Goal: Task Accomplishment & Management: Manage account settings

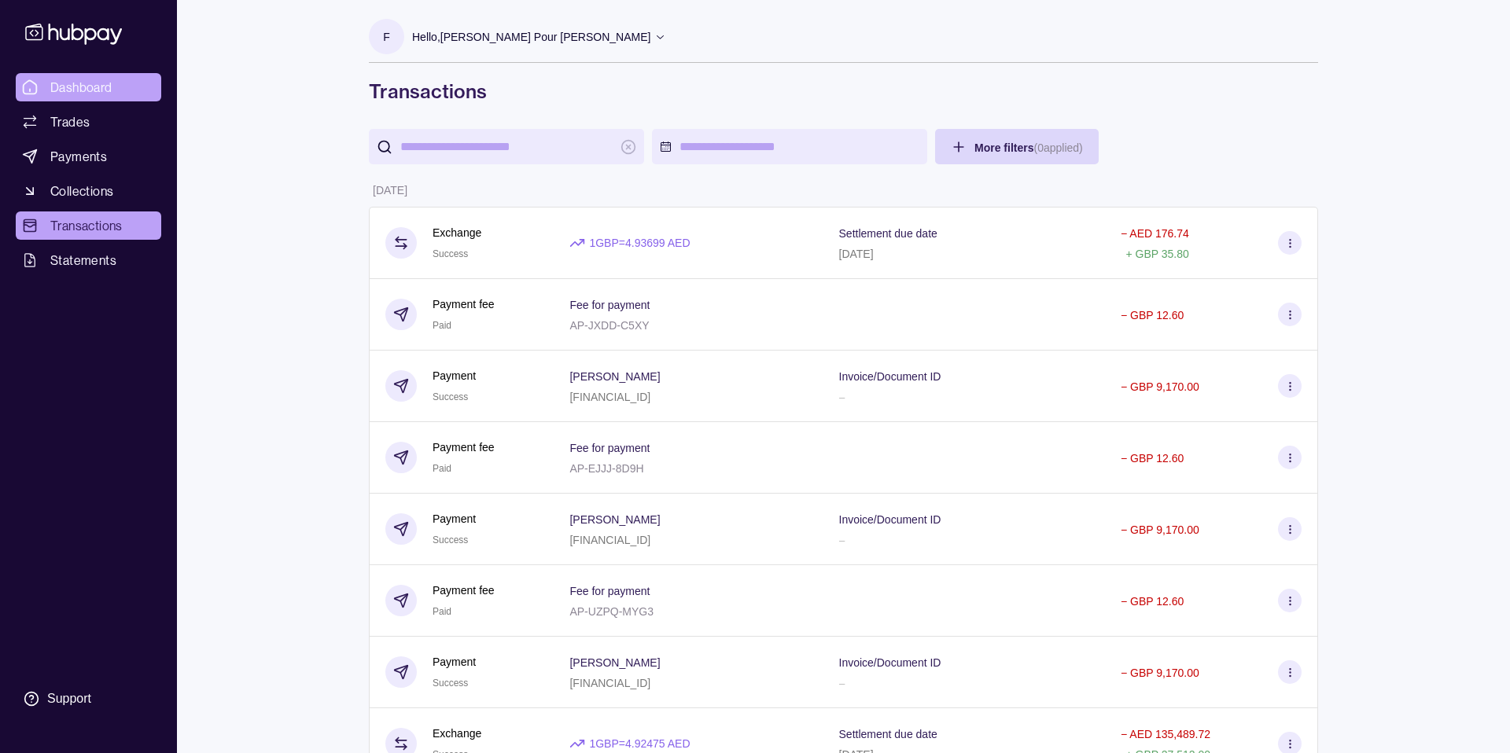
click at [81, 78] on span "Dashboard" at bounding box center [81, 87] width 62 height 19
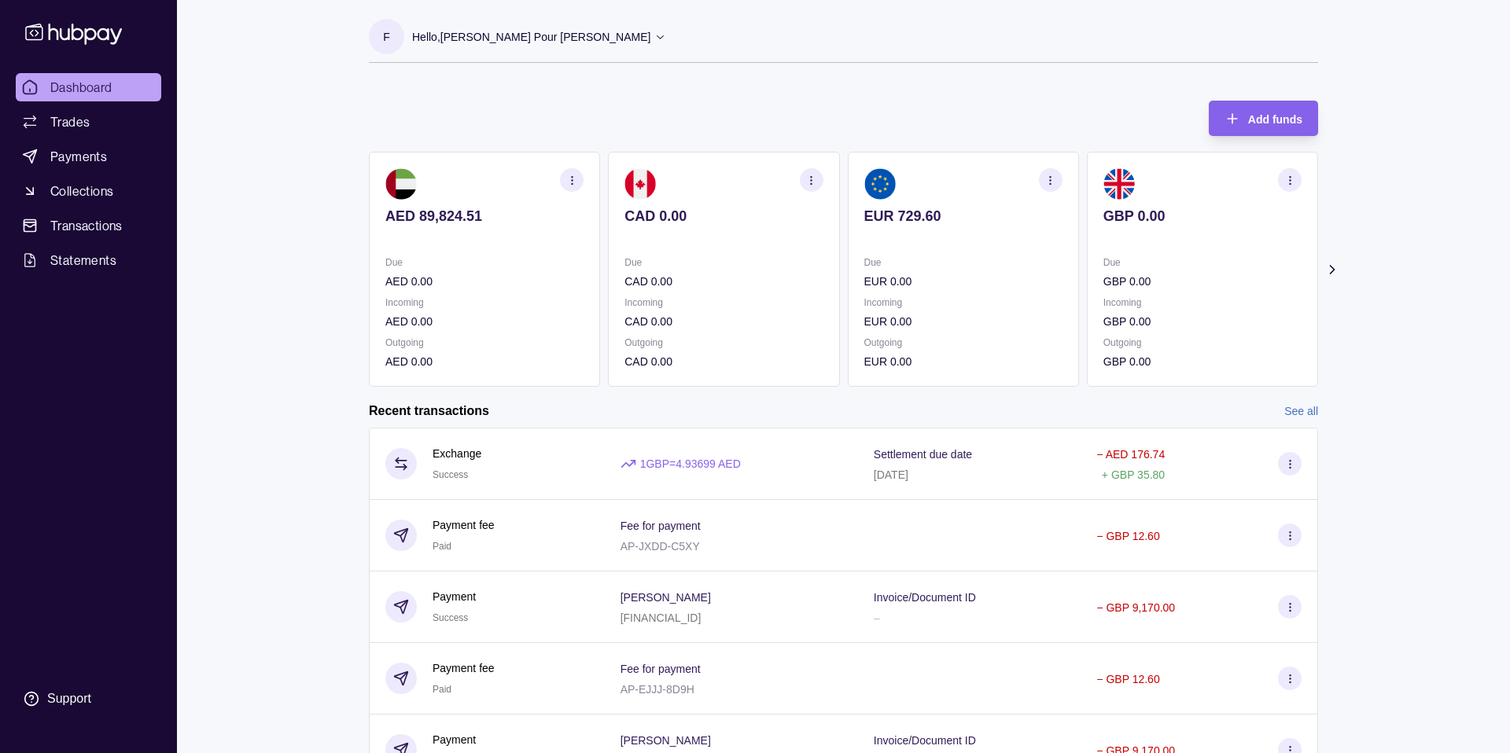
click at [455, 44] on p "Hello, [PERSON_NAME] Pour [PERSON_NAME]" at bounding box center [531, 36] width 238 height 17
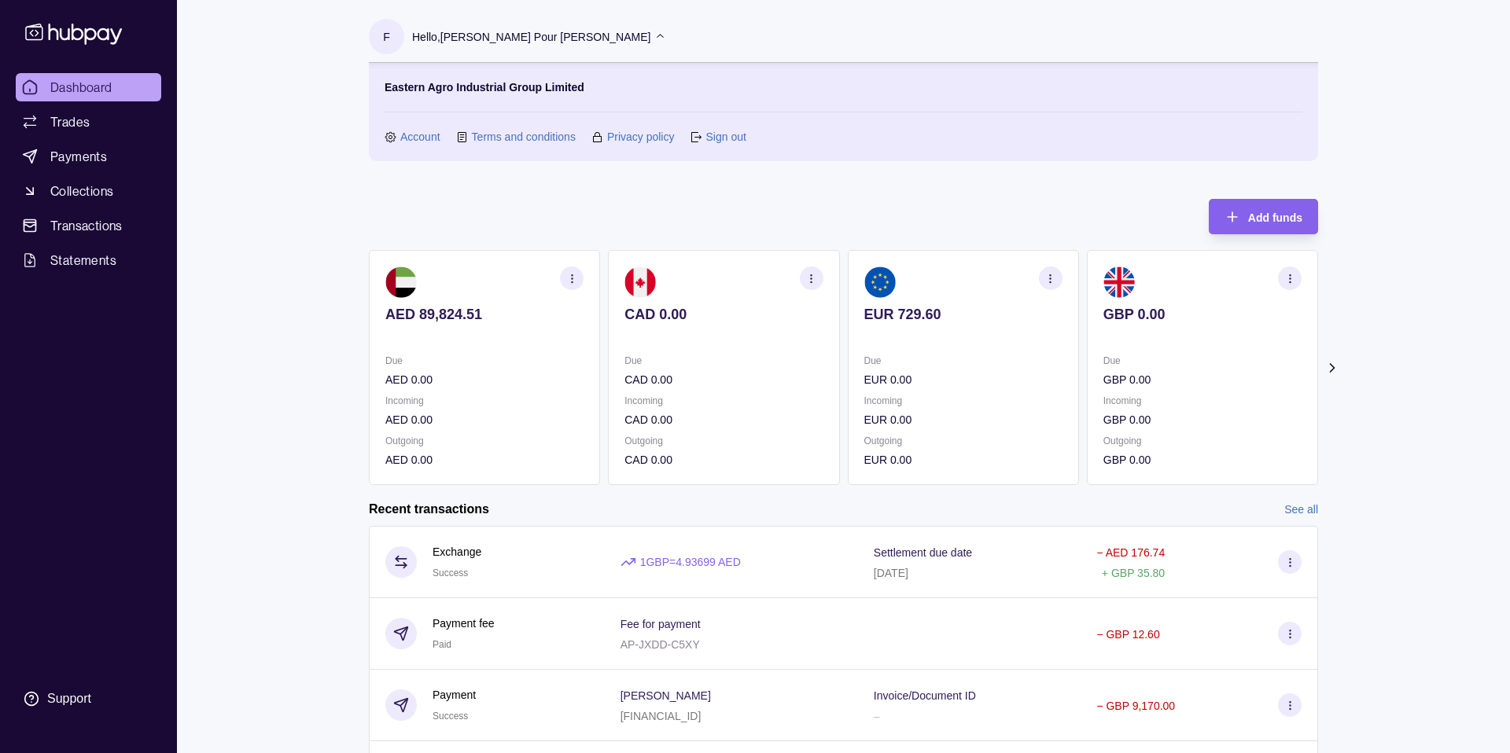
click at [1327, 366] on icon at bounding box center [1332, 368] width 16 height 16
click at [1332, 366] on icon at bounding box center [1332, 368] width 4 height 8
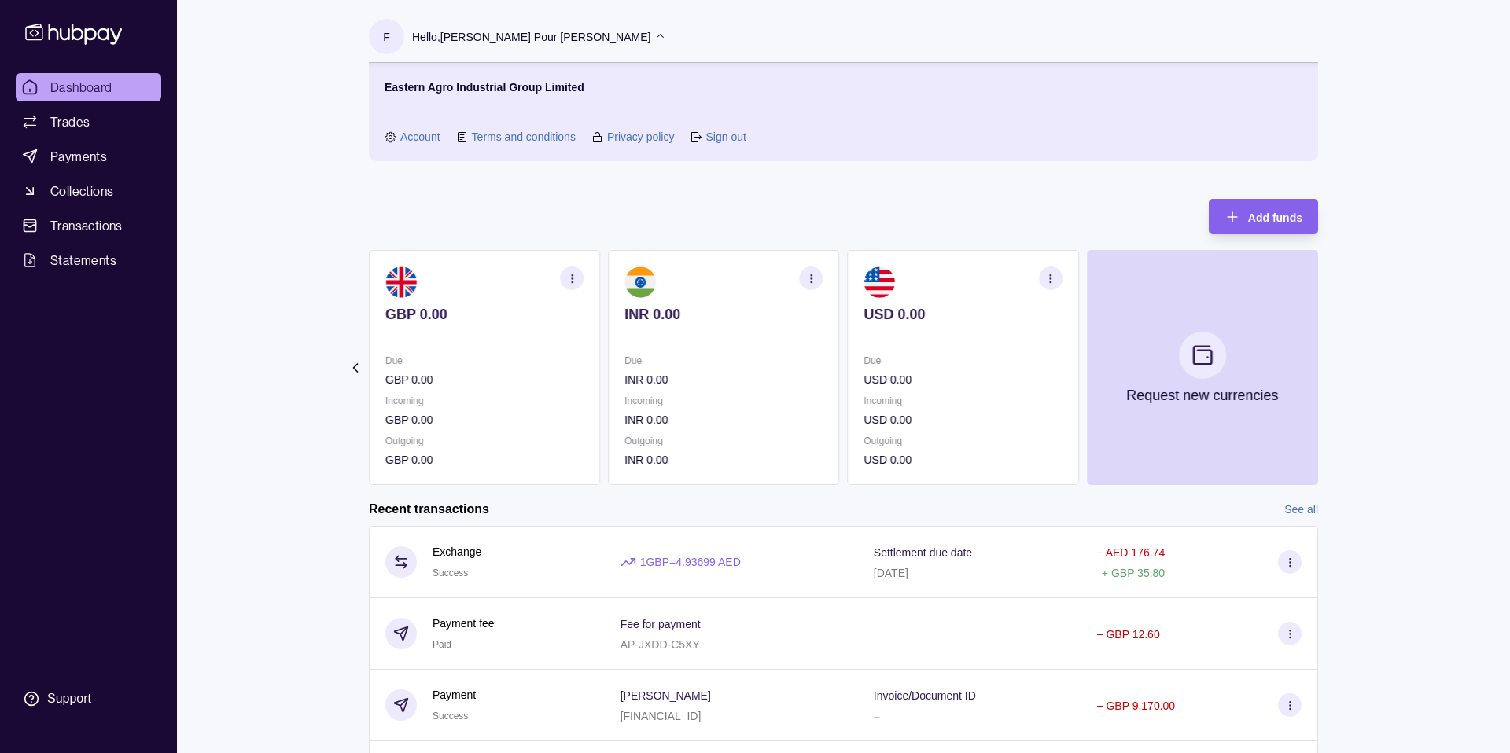
click at [512, 50] on div "Hello, [PERSON_NAME] Pour [PERSON_NAME]" at bounding box center [539, 36] width 254 height 33
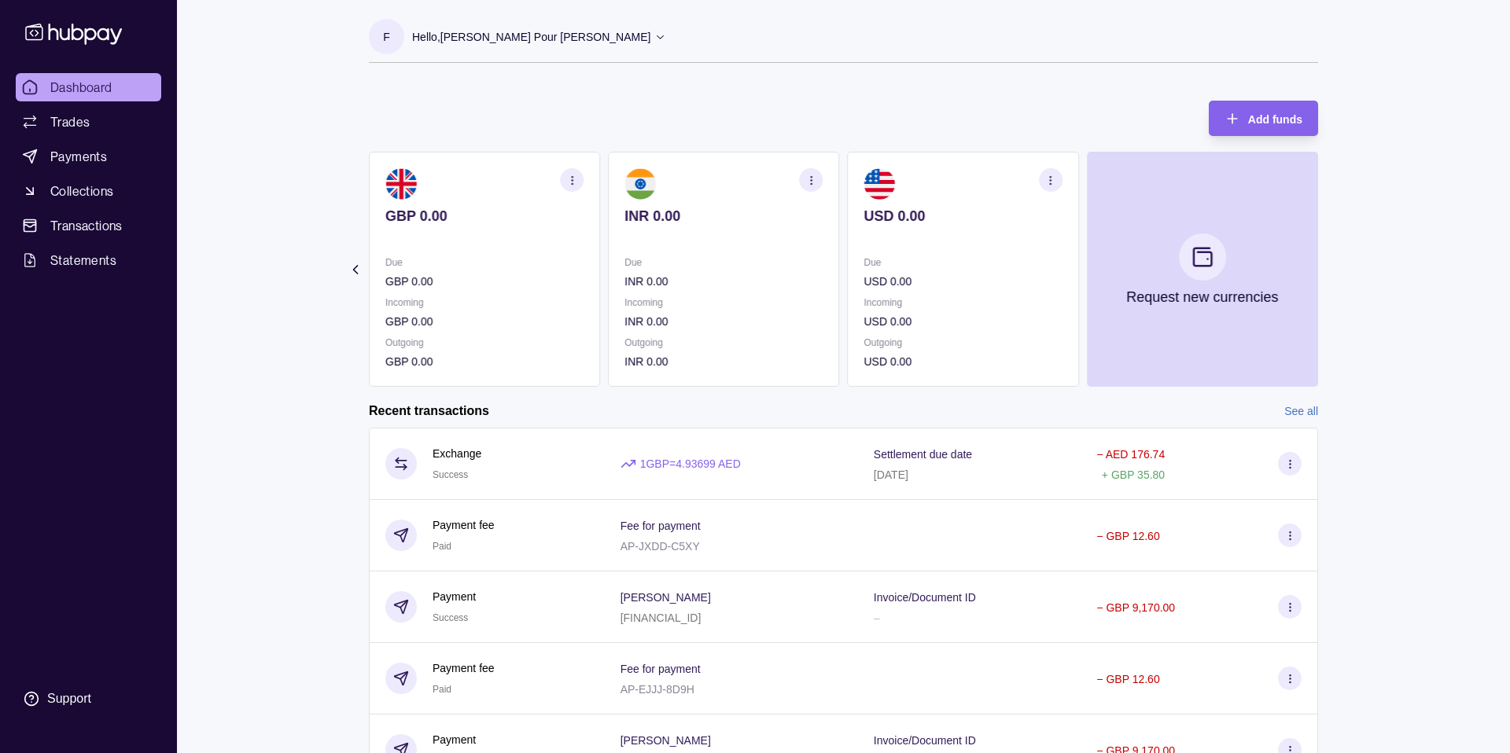
click at [512, 36] on p "Hello, [PERSON_NAME] Pour [PERSON_NAME]" at bounding box center [531, 36] width 238 height 17
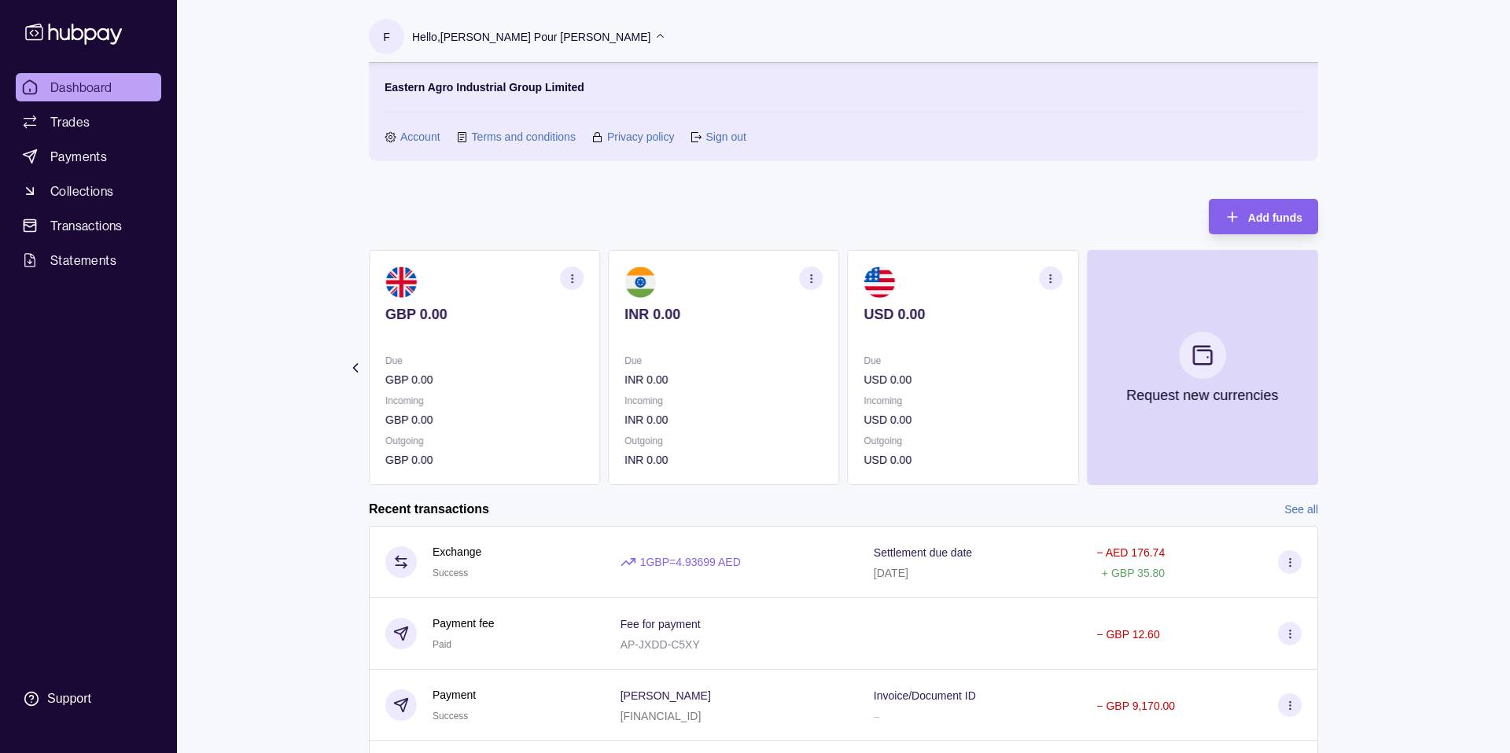
click at [728, 135] on link "Sign out" at bounding box center [725, 136] width 40 height 17
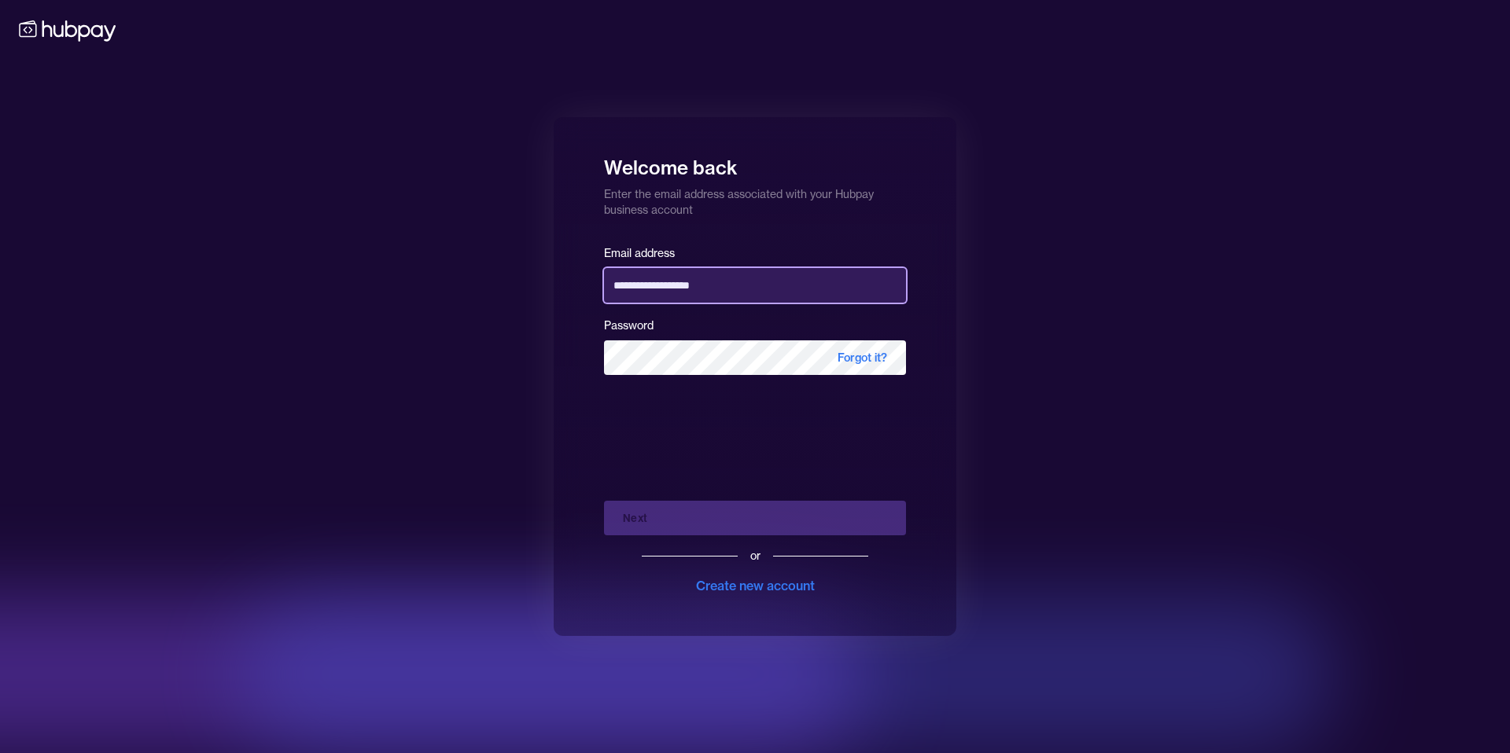
click at [736, 293] on input "**********" at bounding box center [755, 285] width 302 height 35
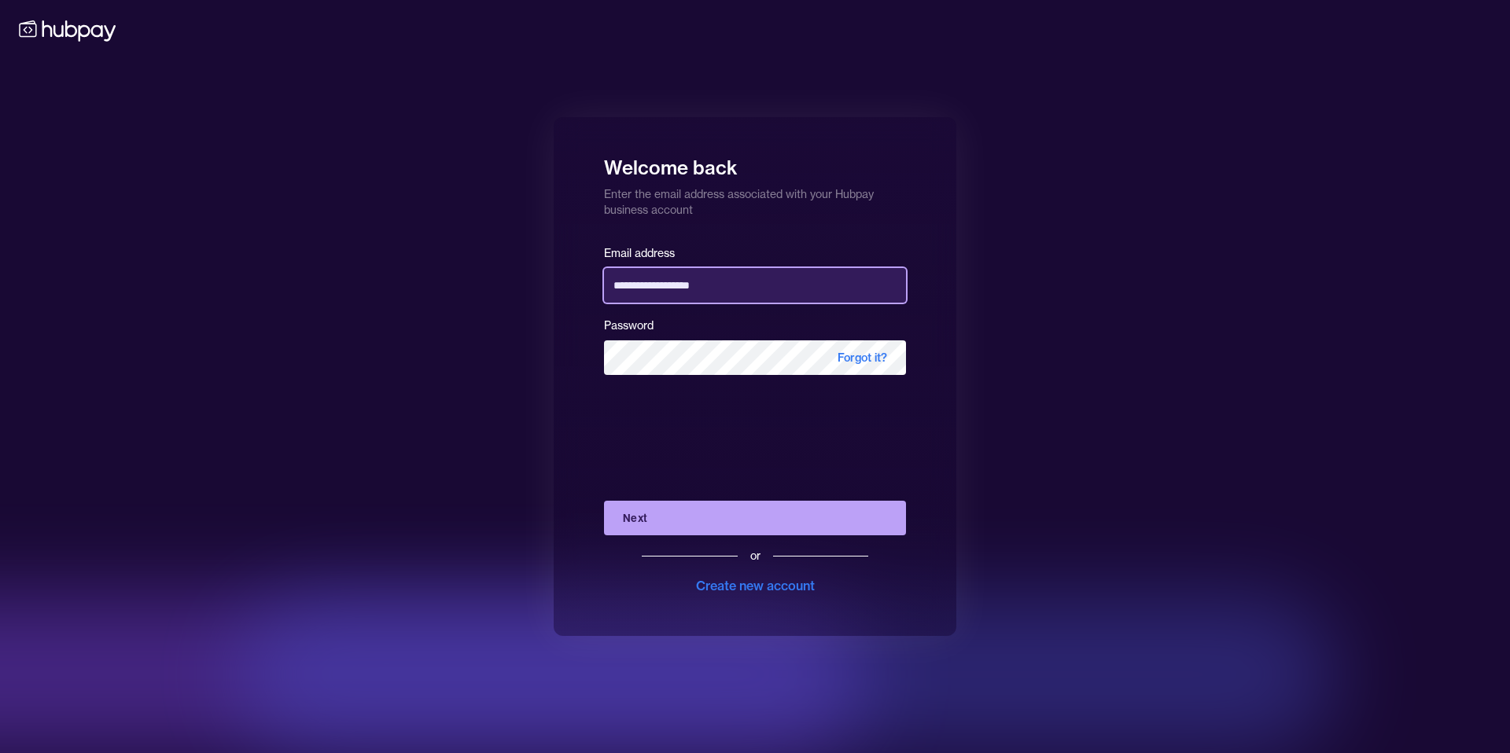
drag, startPoint x: 649, startPoint y: 284, endPoint x: 506, endPoint y: 284, distance: 143.1
click at [506, 284] on div "**********" at bounding box center [755, 376] width 1510 height 753
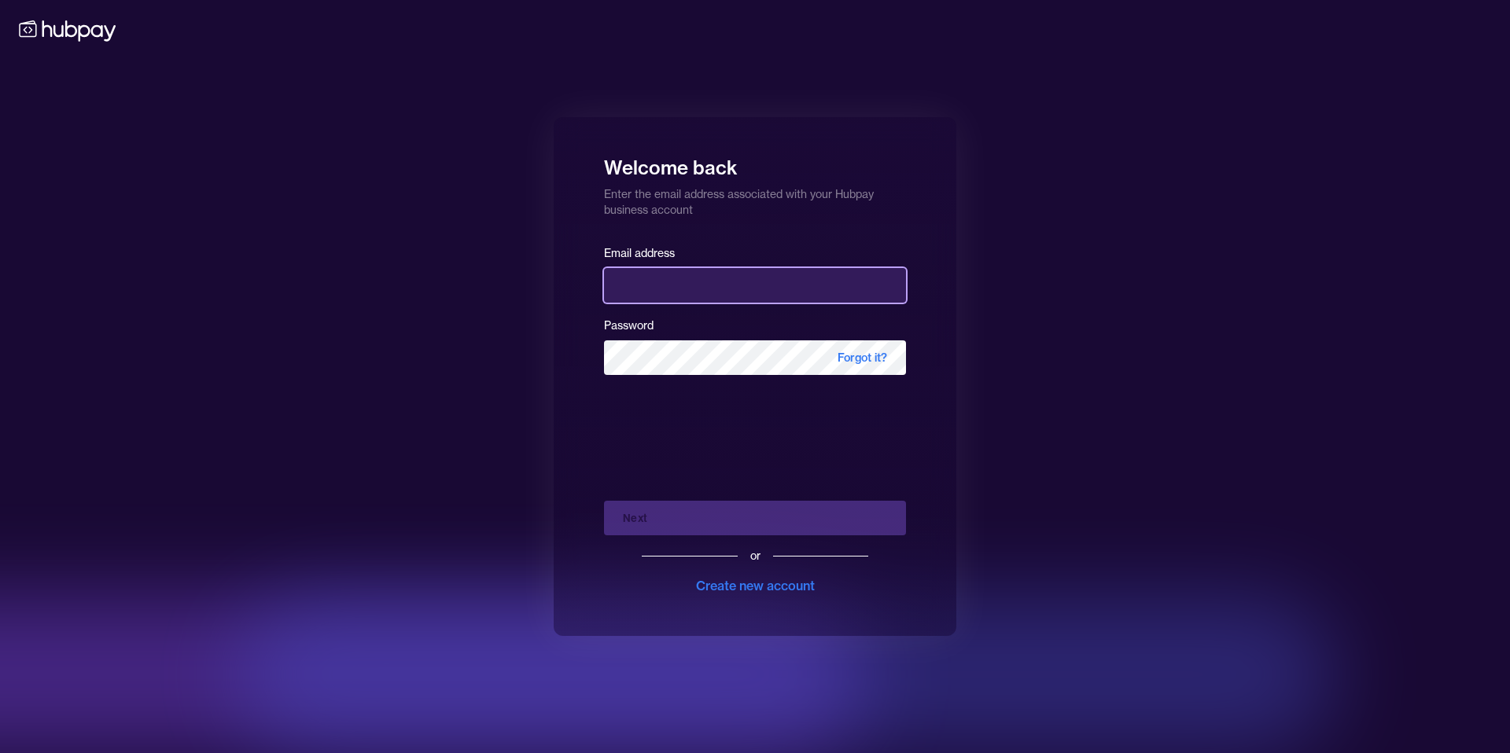
type input "**********"
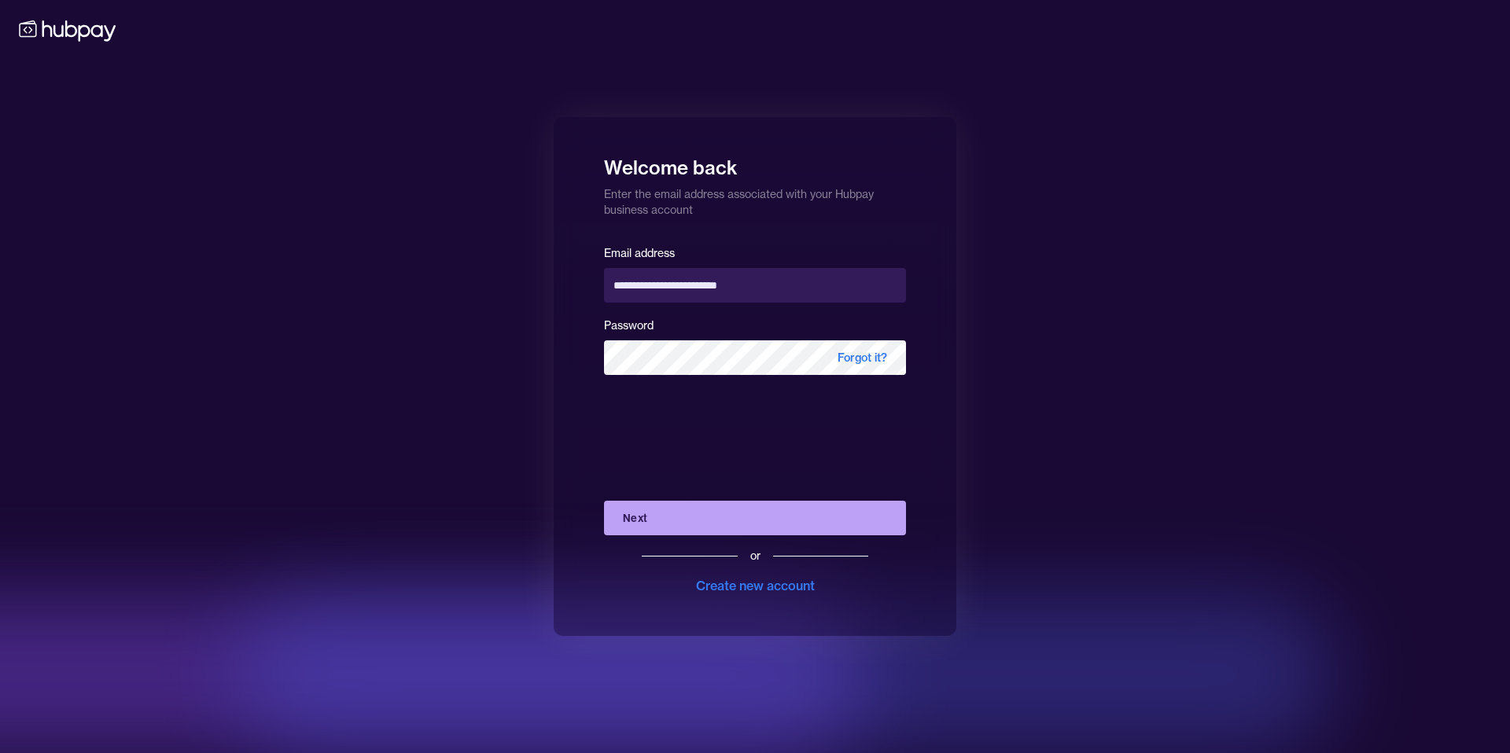
click at [661, 517] on button "Next" at bounding box center [755, 518] width 302 height 35
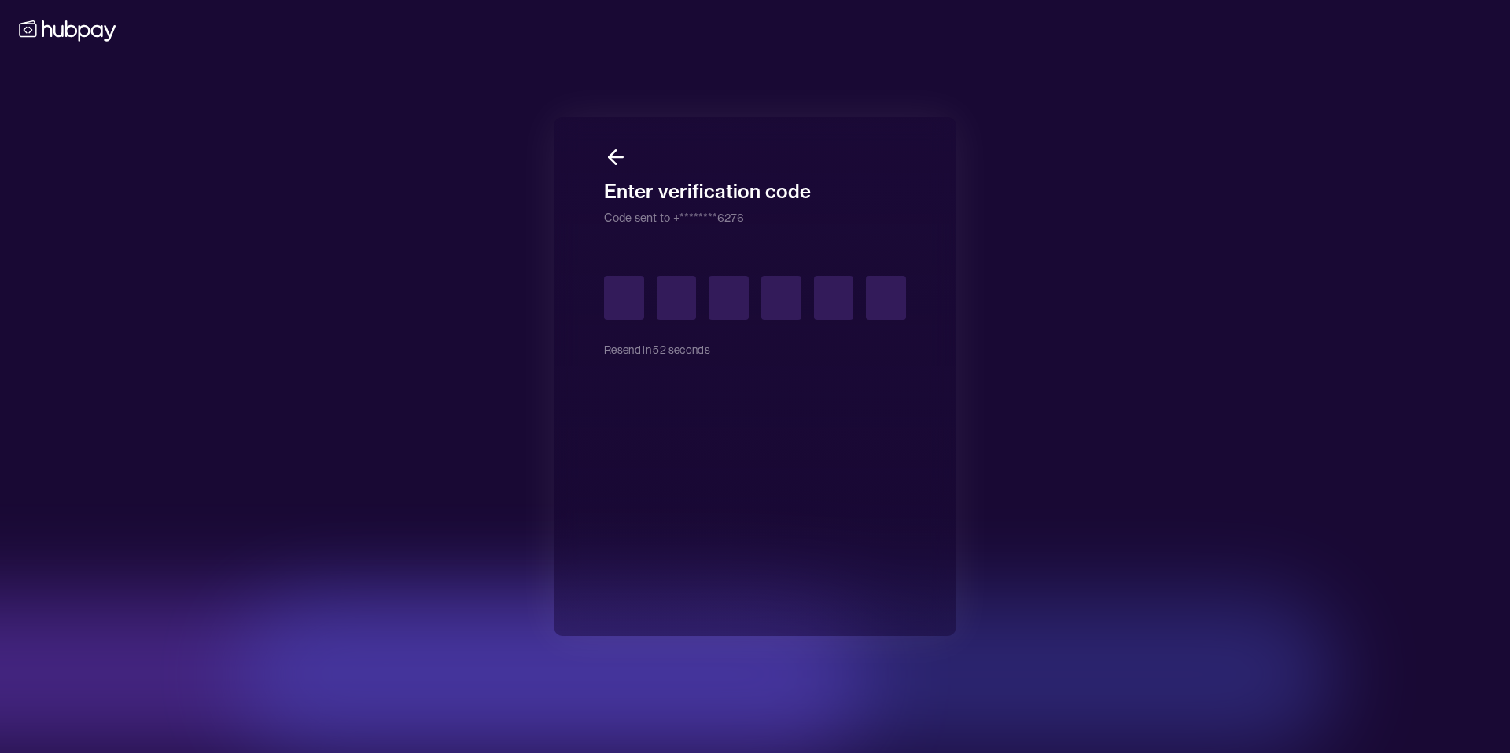
type input "*"
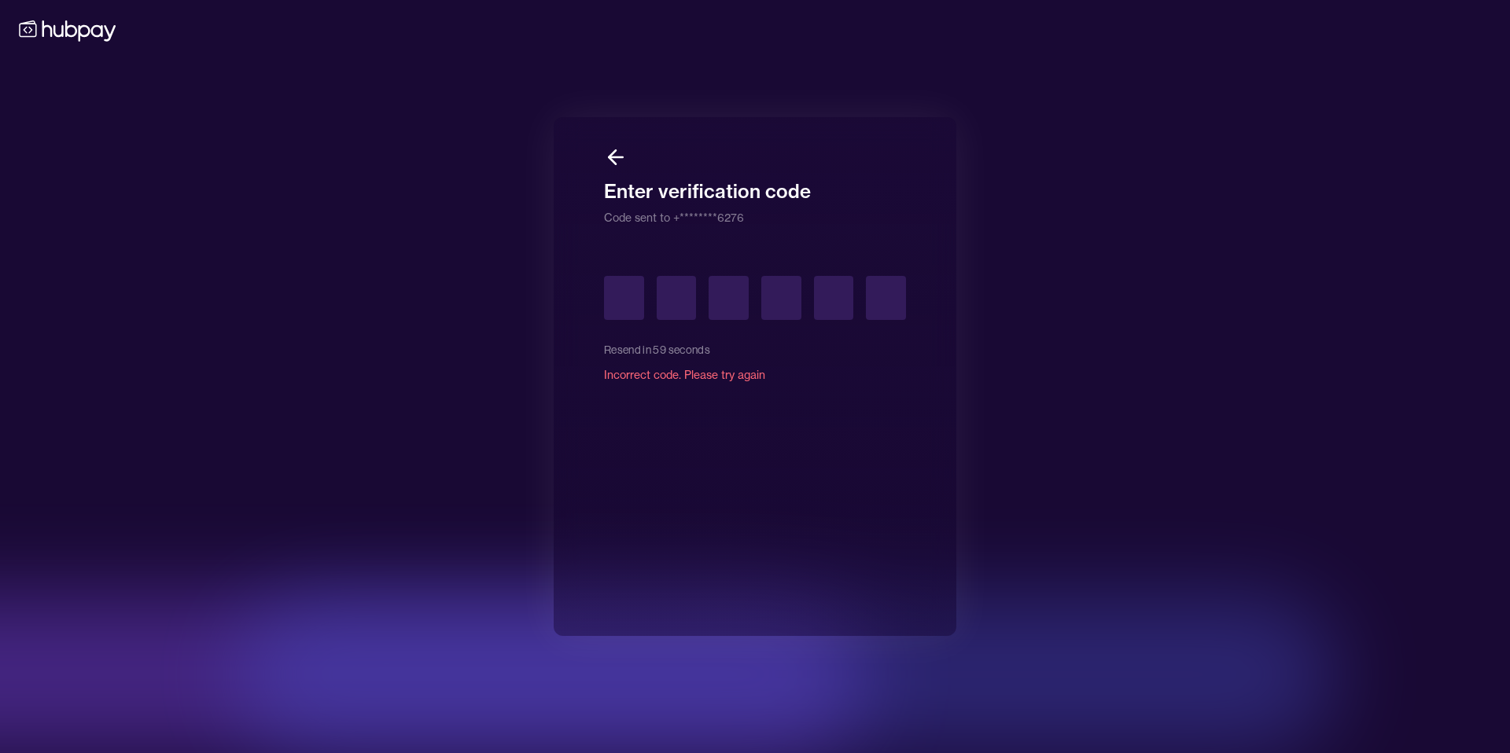
type input "*"
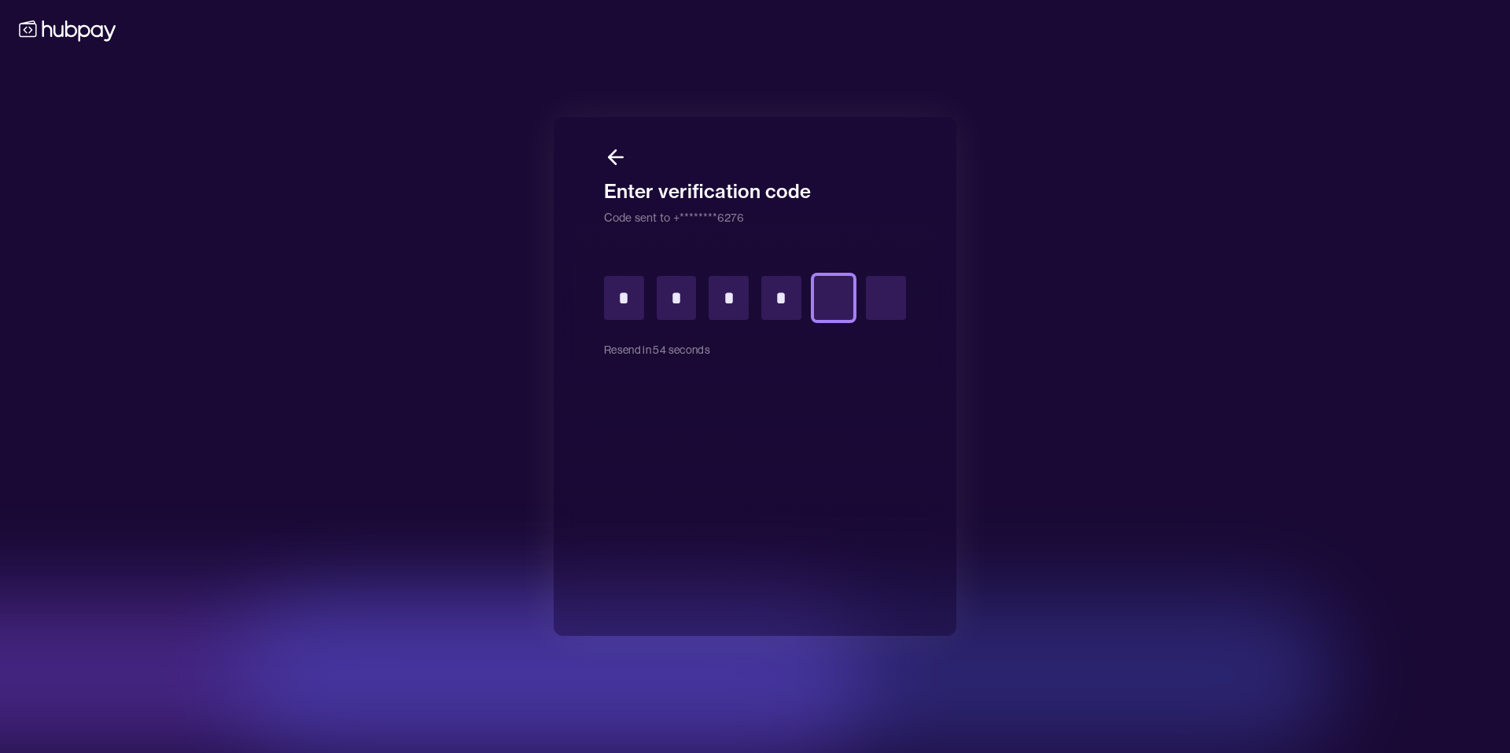
type input "*"
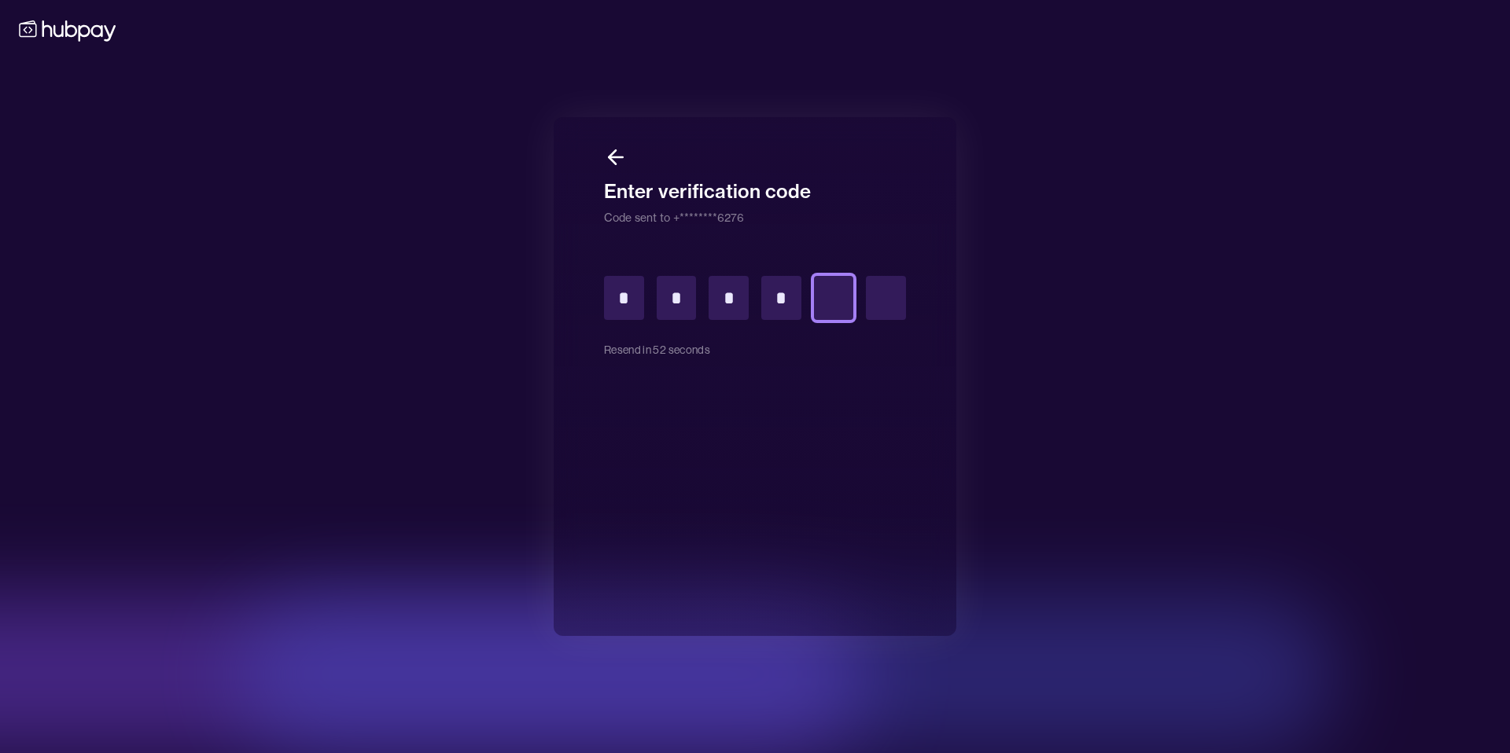
type input "*"
